Goal: Information Seeking & Learning: Compare options

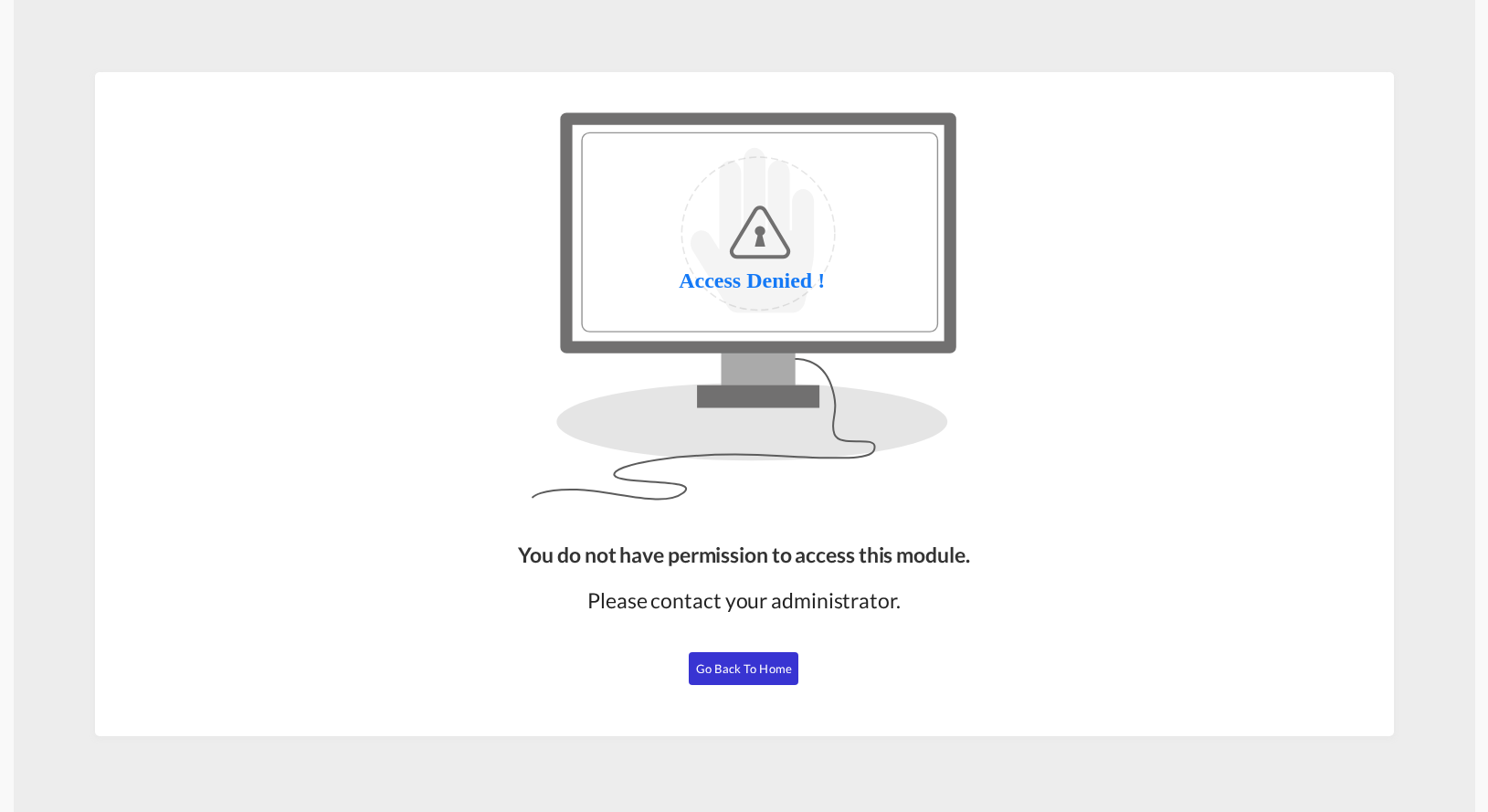
click at [766, 671] on span "Go Back to Home" at bounding box center [744, 668] width 96 height 15
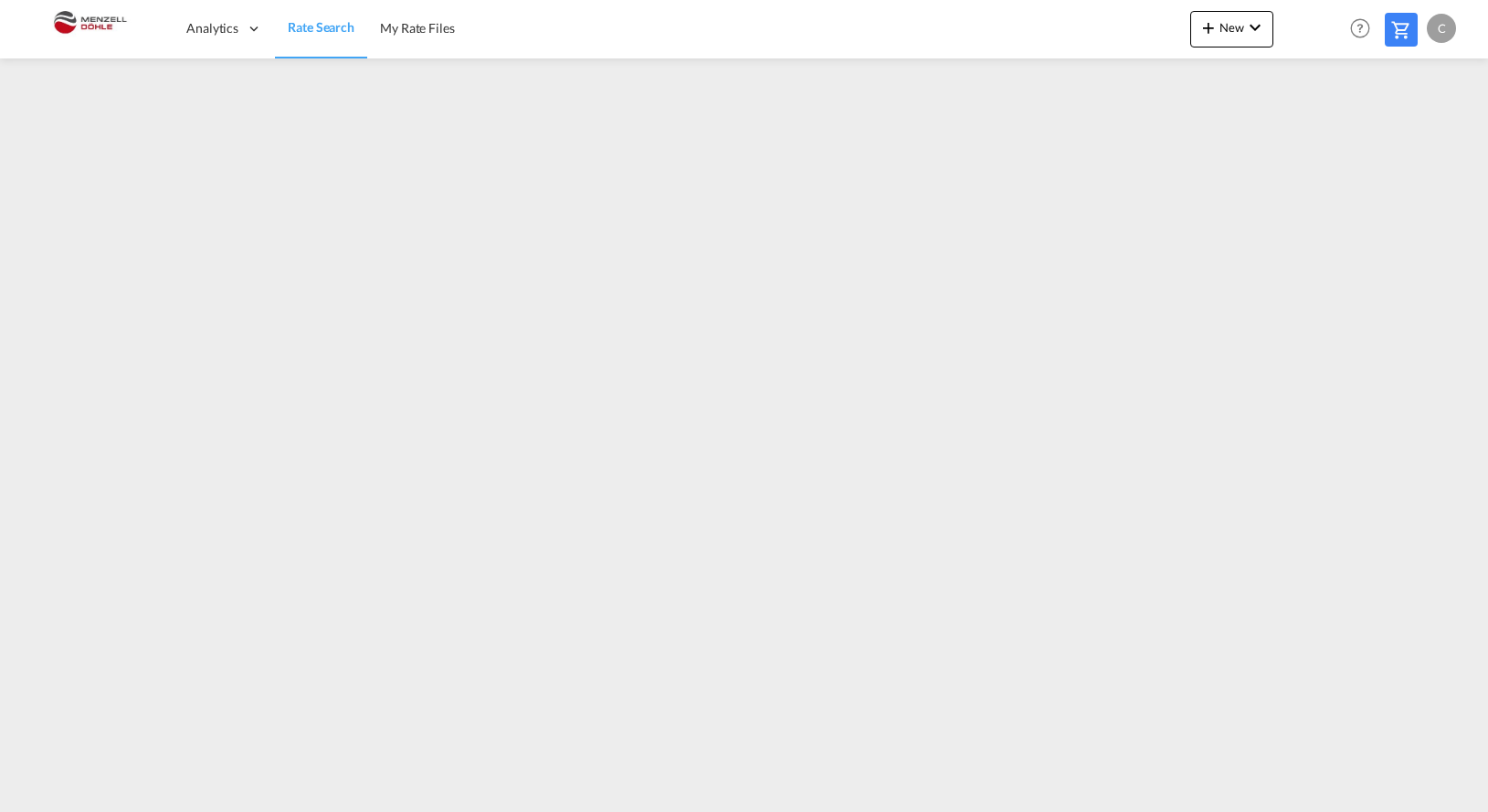
click at [934, 7] on div "Analytics Dashboard Rate Search My Rate Files New Rates Ratecard Ratesheet Help…" at bounding box center [744, 28] width 1433 height 57
